Goal: Use online tool/utility: Utilize a website feature to perform a specific function

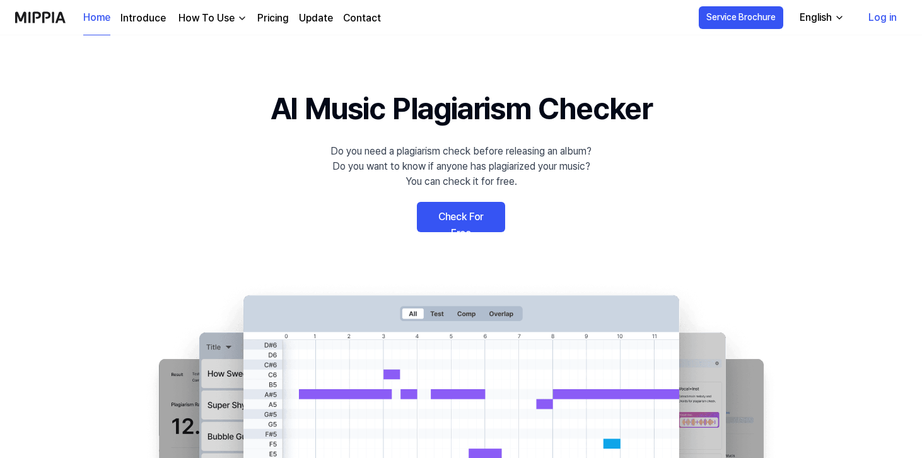
click at [477, 218] on link "Check For Free" at bounding box center [461, 217] width 88 height 30
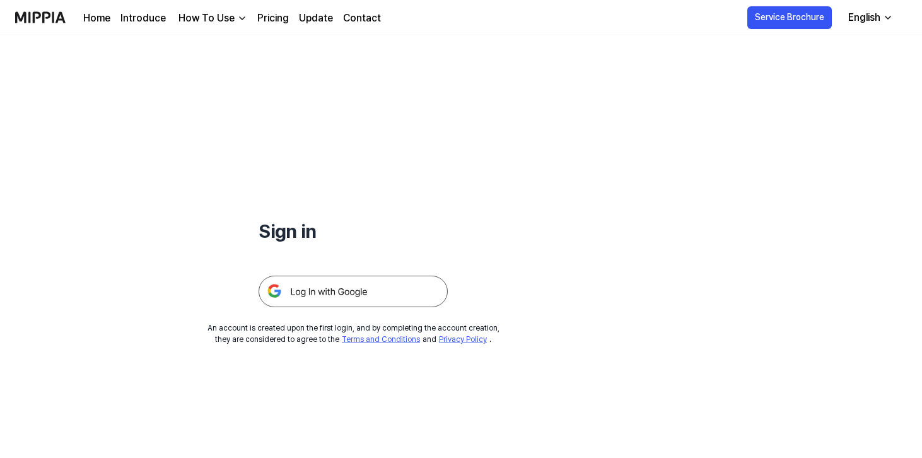
click at [344, 289] on img at bounding box center [353, 292] width 189 height 32
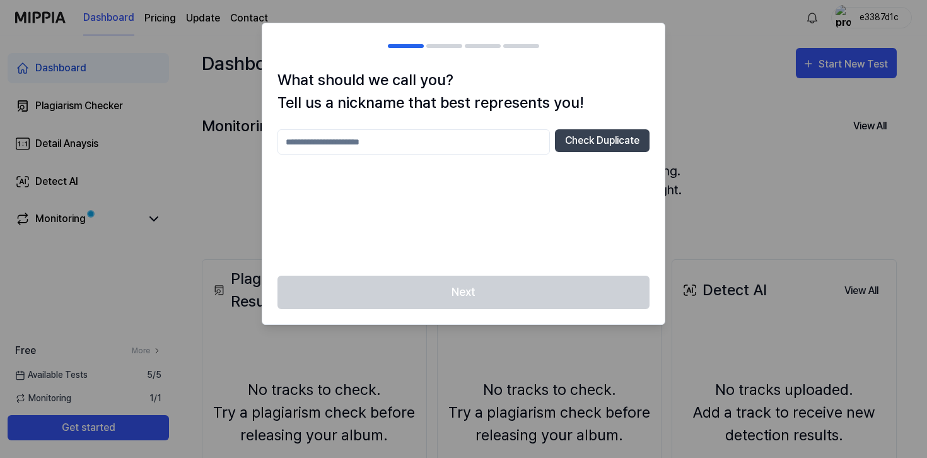
click at [513, 141] on input "text" at bounding box center [413, 141] width 272 height 25
type input "****"
click at [628, 137] on button "Check Duplicate" at bounding box center [602, 140] width 95 height 23
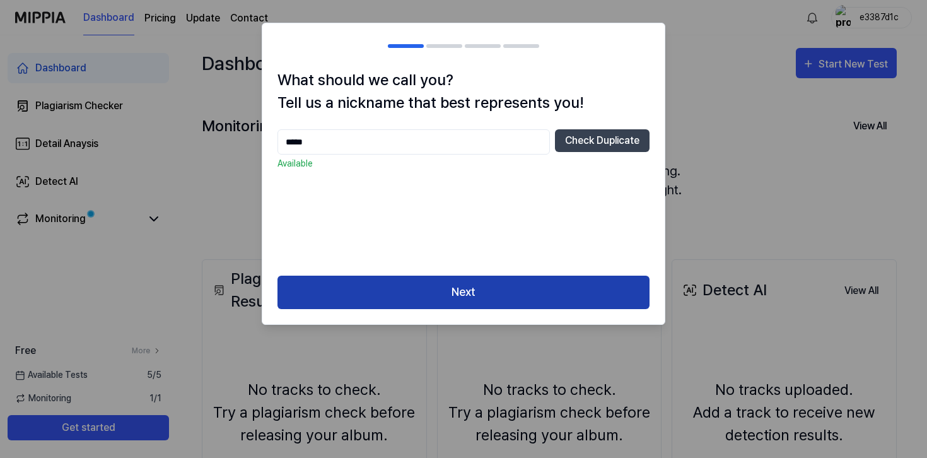
click at [496, 284] on button "Next" at bounding box center [463, 292] width 372 height 33
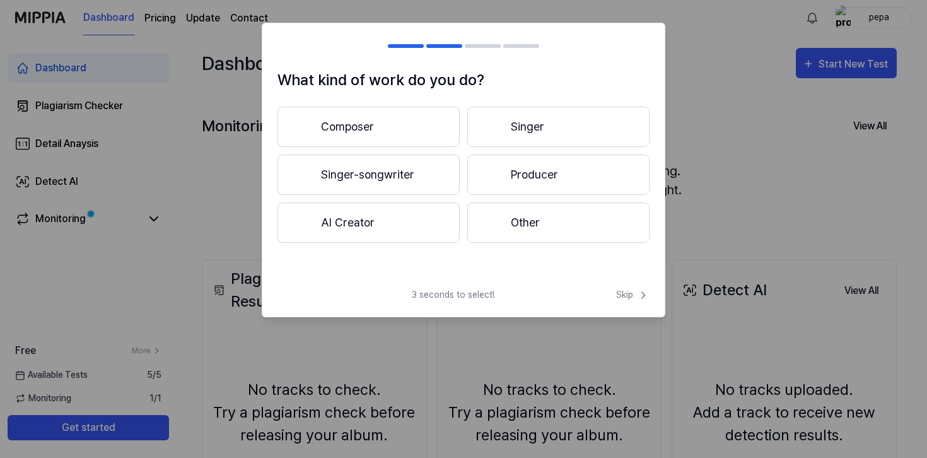
click at [525, 218] on button "Other" at bounding box center [558, 222] width 182 height 40
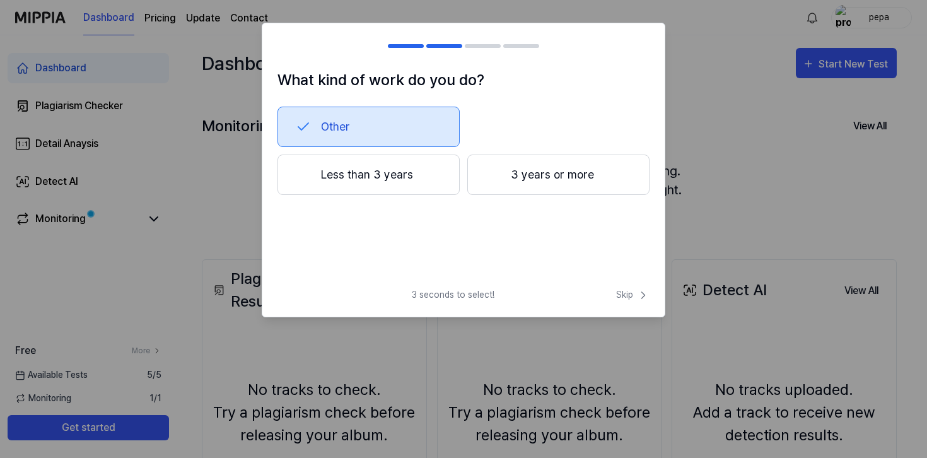
click at [406, 134] on button "Other" at bounding box center [368, 127] width 182 height 40
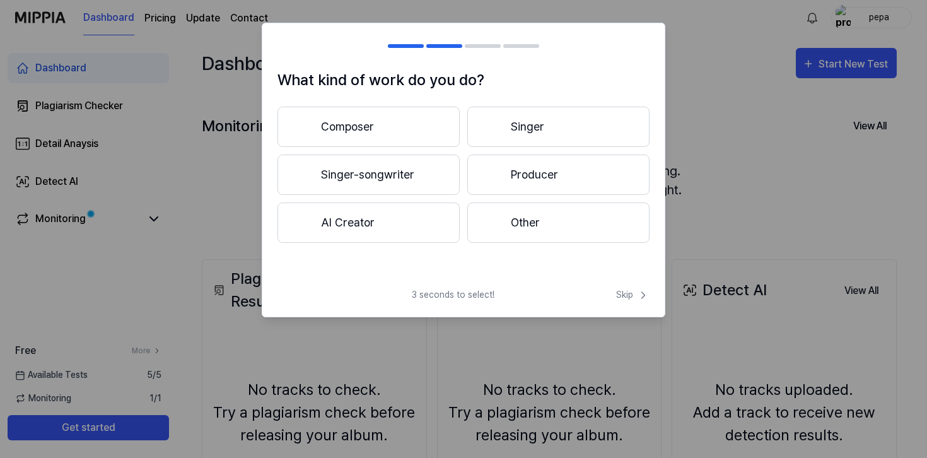
click at [553, 213] on button "Other" at bounding box center [558, 222] width 182 height 40
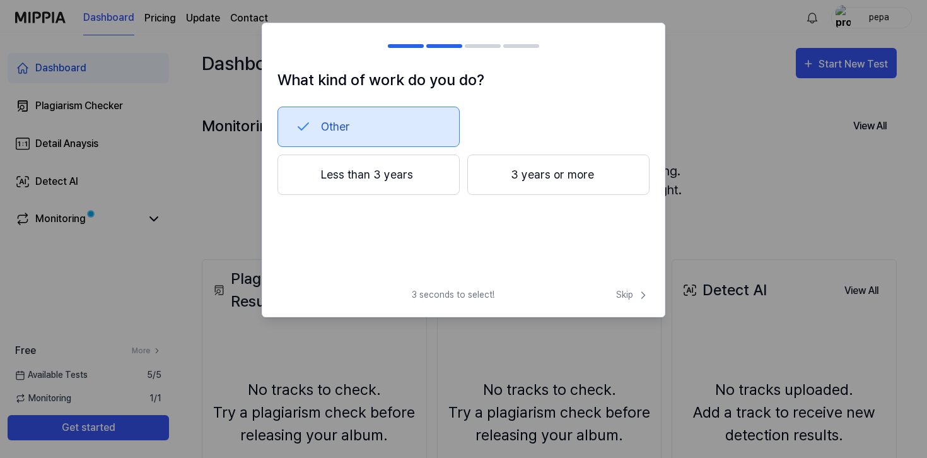
click at [522, 190] on button "3 years or more" at bounding box center [558, 175] width 182 height 40
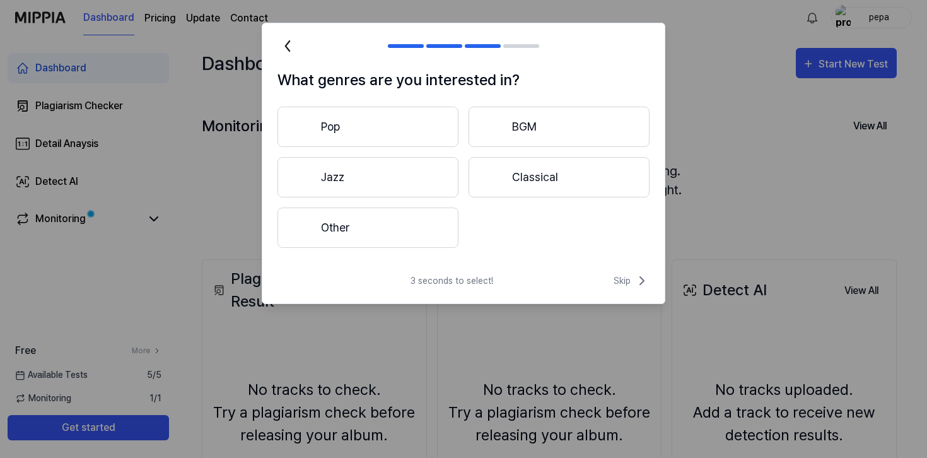
click at [423, 233] on button "Other" at bounding box center [367, 227] width 181 height 40
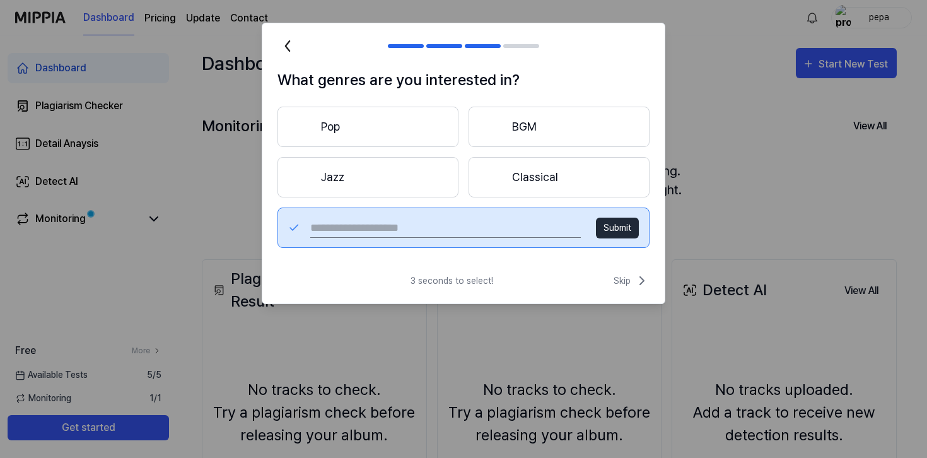
click at [602, 228] on button "Submit" at bounding box center [617, 228] width 43 height 21
click at [219, 226] on div at bounding box center [463, 229] width 927 height 458
click at [544, 182] on button "Classical" at bounding box center [559, 177] width 181 height 40
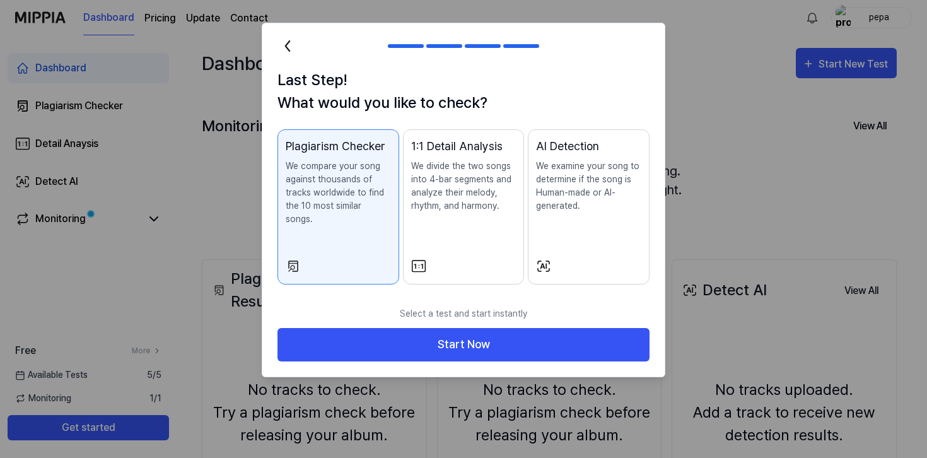
click at [598, 184] on p "We examine your song to determine if the song is Human-made or AI-generated." at bounding box center [588, 186] width 105 height 53
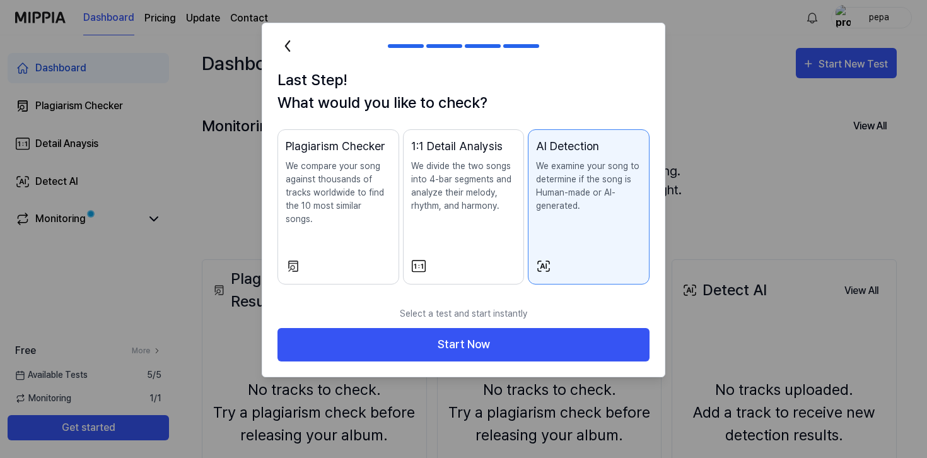
click at [346, 218] on div "Plagiarism Checker We compare your song against thousands of tracks worldwide t…" at bounding box center [338, 194] width 105 height 114
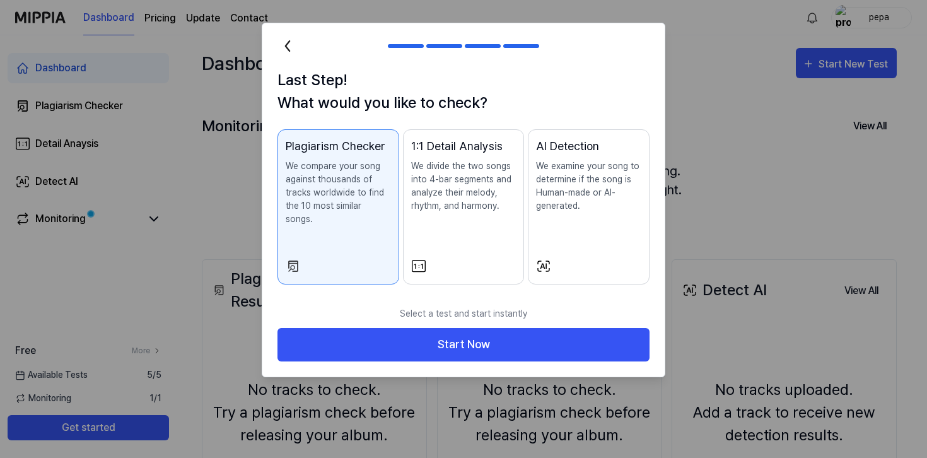
click at [619, 215] on div "AI Detection We examine your song to determine if the song is Human-made or AI-…" at bounding box center [588, 187] width 105 height 100
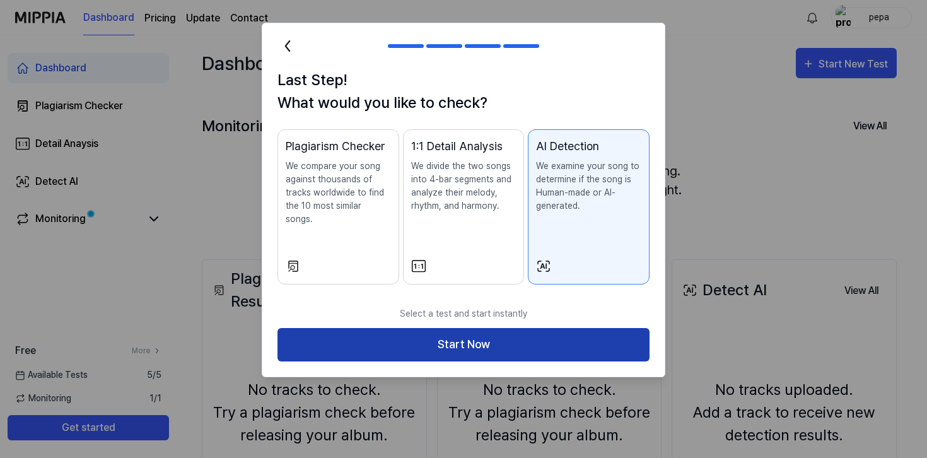
click at [477, 330] on button "Start Now" at bounding box center [463, 344] width 372 height 33
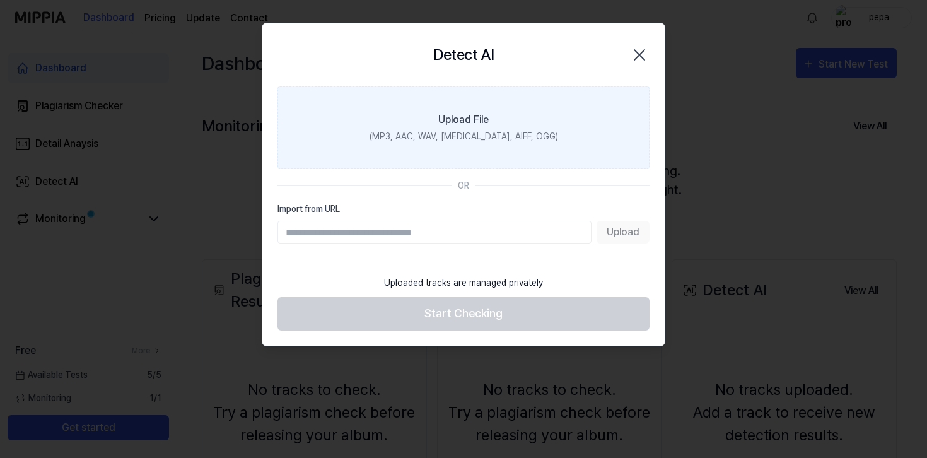
click at [643, 63] on icon "button" at bounding box center [639, 55] width 20 height 20
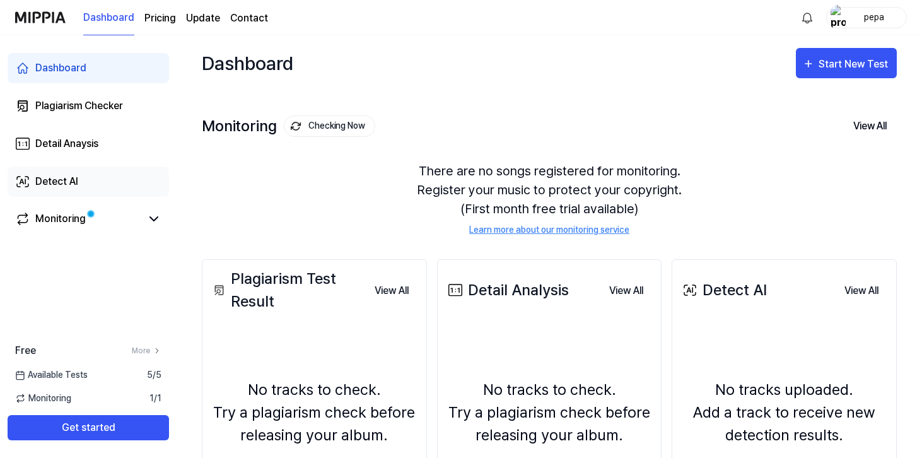
click at [68, 190] on link "Detect AI" at bounding box center [88, 181] width 161 height 30
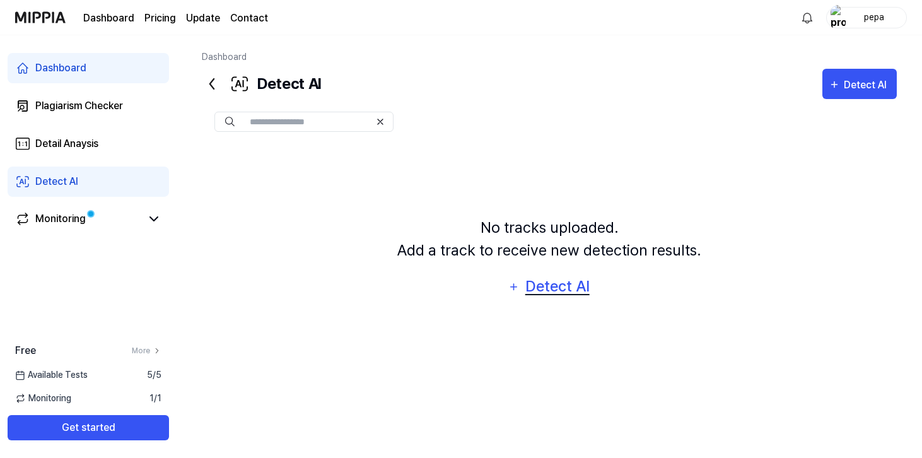
click at [528, 293] on div "Detect AI" at bounding box center [556, 286] width 67 height 24
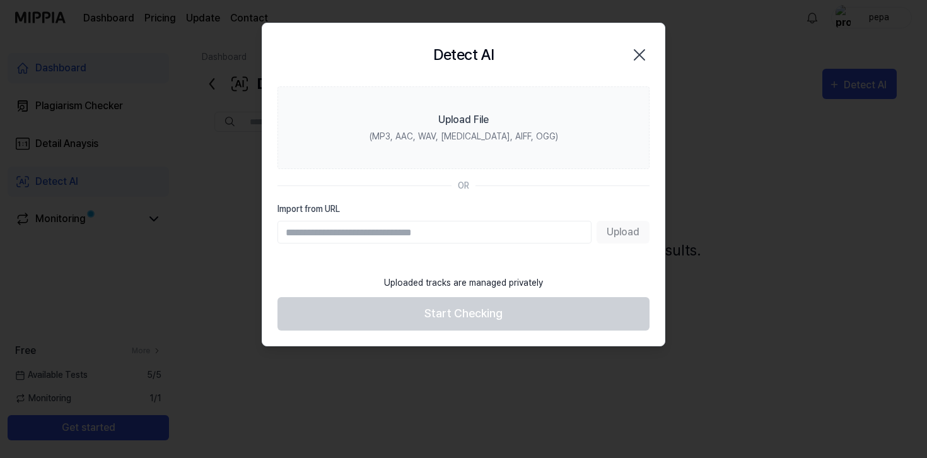
click at [633, 55] on icon "button" at bounding box center [639, 55] width 20 height 20
